Goal: Task Accomplishment & Management: Check status

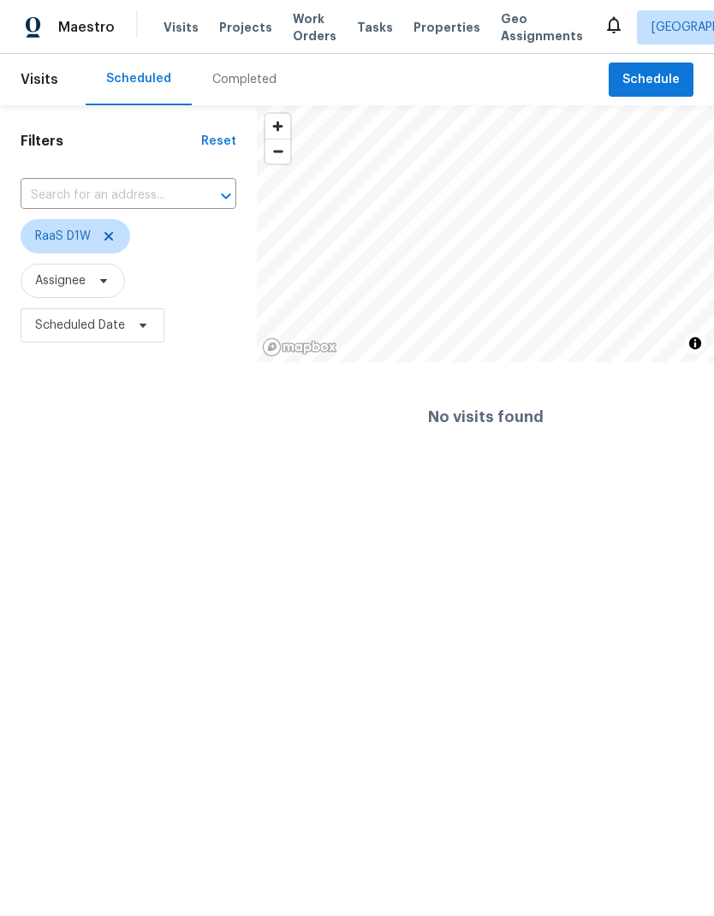
click at [51, 204] on input "text" at bounding box center [105, 195] width 168 height 27
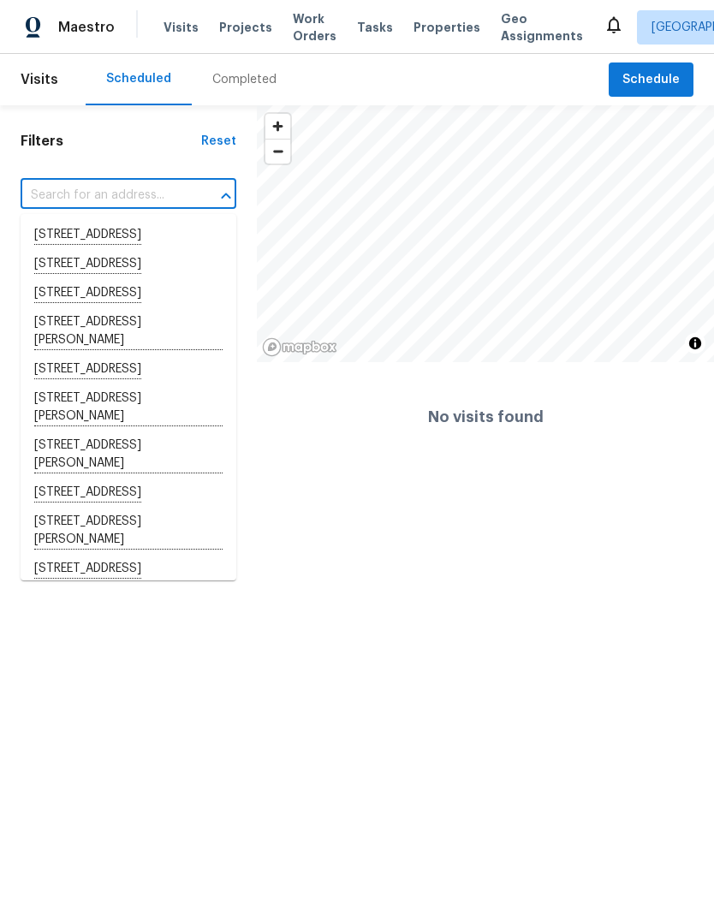
click at [33, 199] on input "text" at bounding box center [105, 195] width 168 height 27
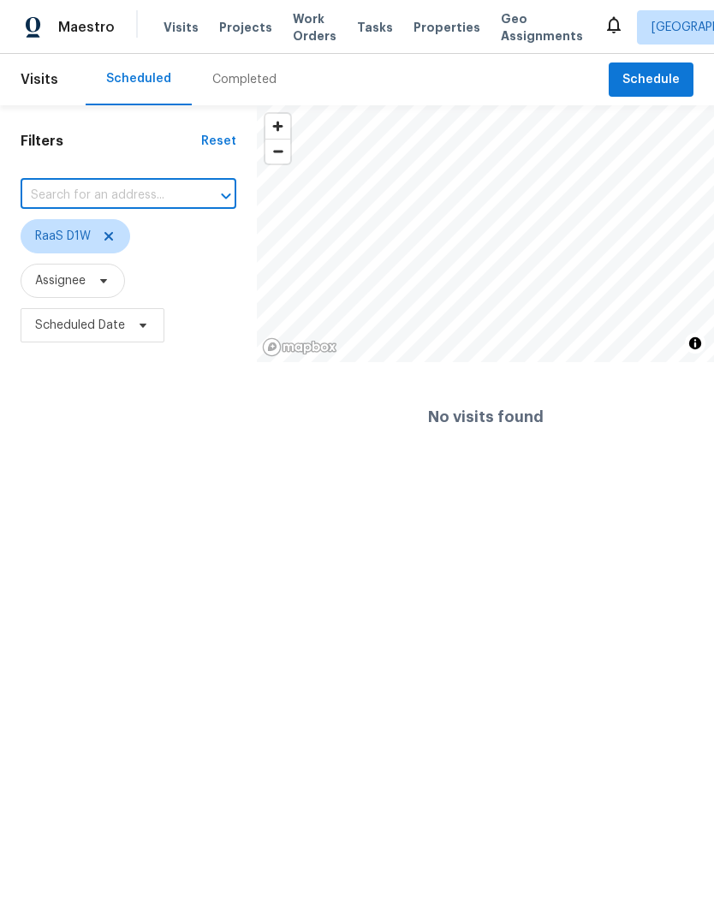
paste input "[STREET_ADDRESS]"
type input "[STREET_ADDRESS]"
click at [52, 381] on div "Filters Reset [STREET_ADDRESS] ​ RaaS D1W Assignee Scheduled Date" at bounding box center [128, 288] width 257 height 366
click at [104, 235] on icon at bounding box center [109, 236] width 14 height 14
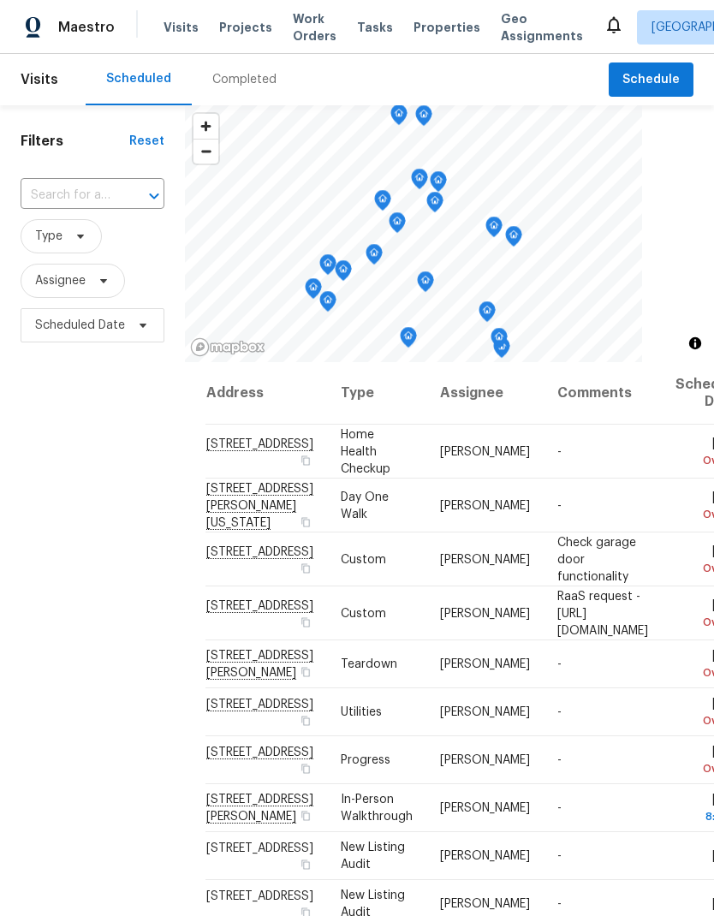
click at [229, 83] on div "Completed" at bounding box center [244, 79] width 64 height 17
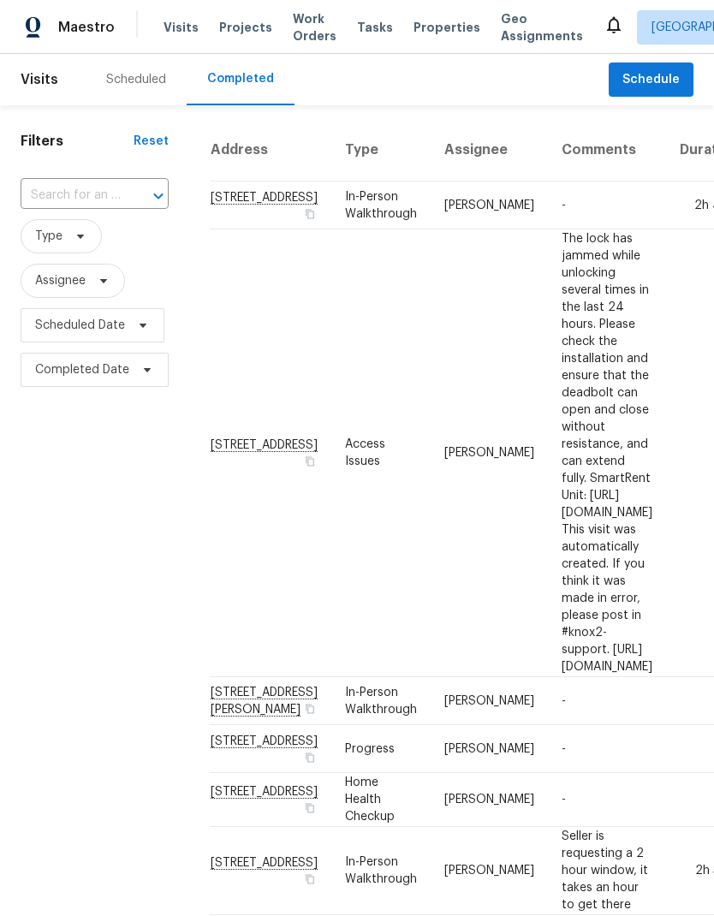
click at [45, 196] on input "text" at bounding box center [71, 195] width 100 height 27
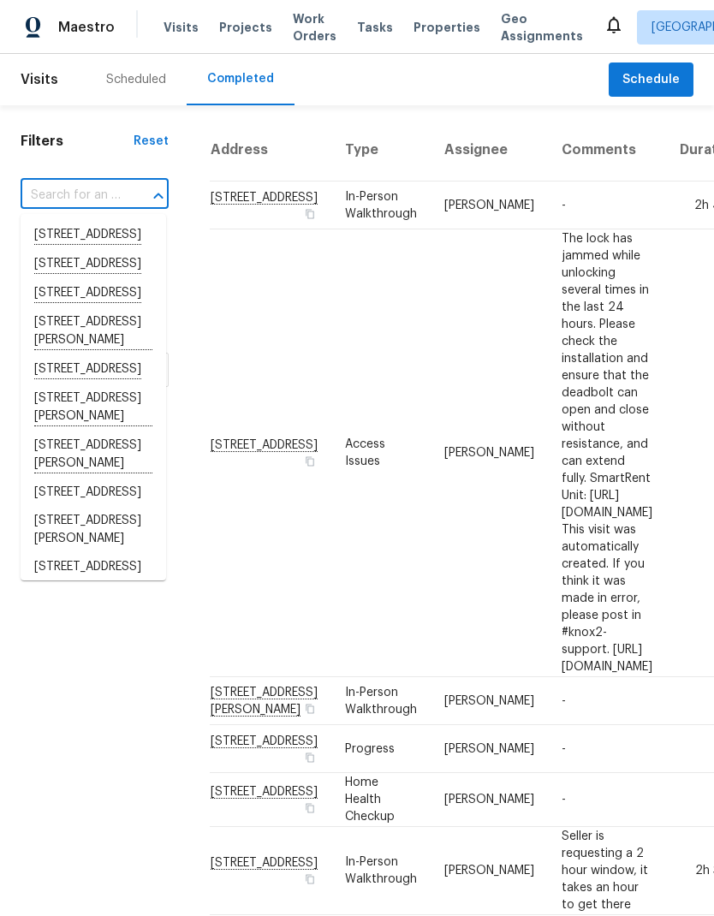
paste input "[STREET_ADDRESS]"
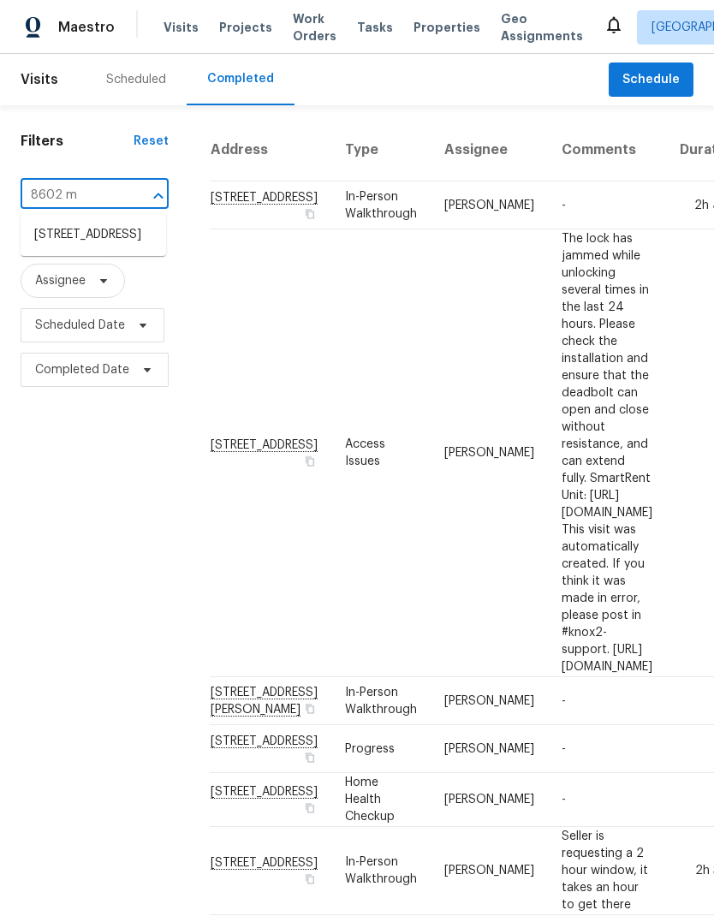
type input "8602 m"
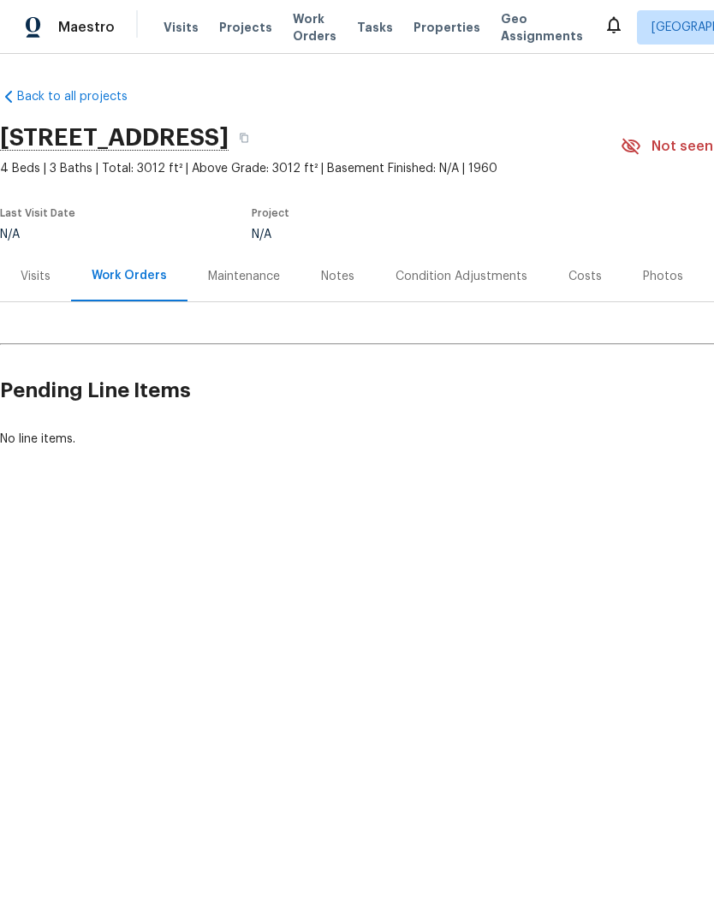
click at [174, 28] on span "Visits" at bounding box center [181, 27] width 35 height 17
